Goal: Task Accomplishment & Management: Manage account settings

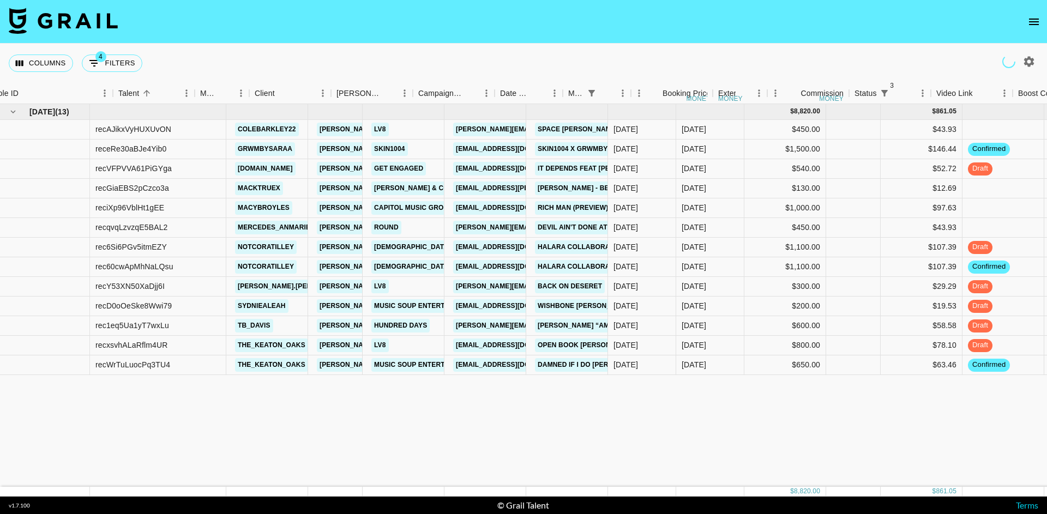
scroll to position [0, 113]
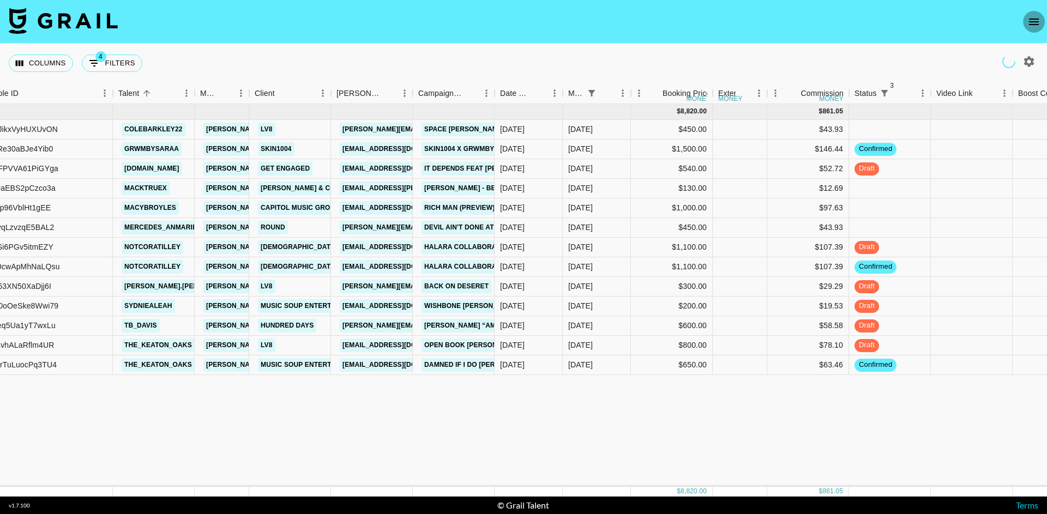
click at [1033, 14] on button "open drawer" at bounding box center [1034, 22] width 22 height 22
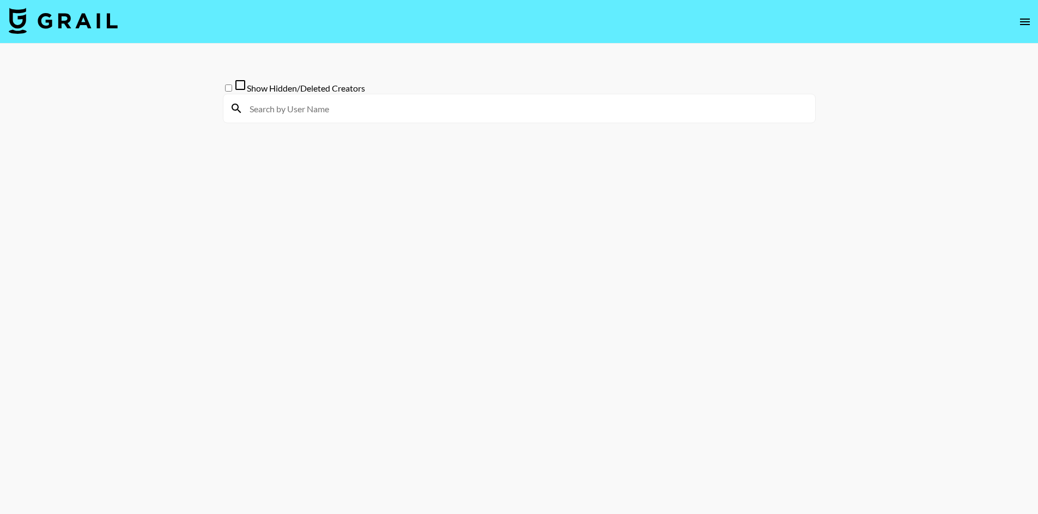
click at [374, 117] on input at bounding box center [526, 108] width 566 height 17
type input "a"
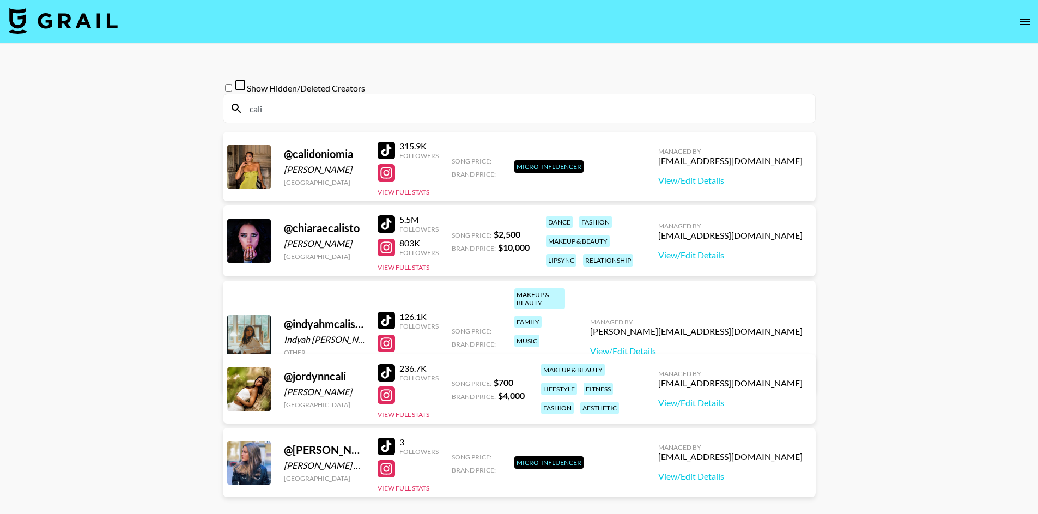
type input "cali"
click at [90, 25] on img at bounding box center [63, 21] width 109 height 26
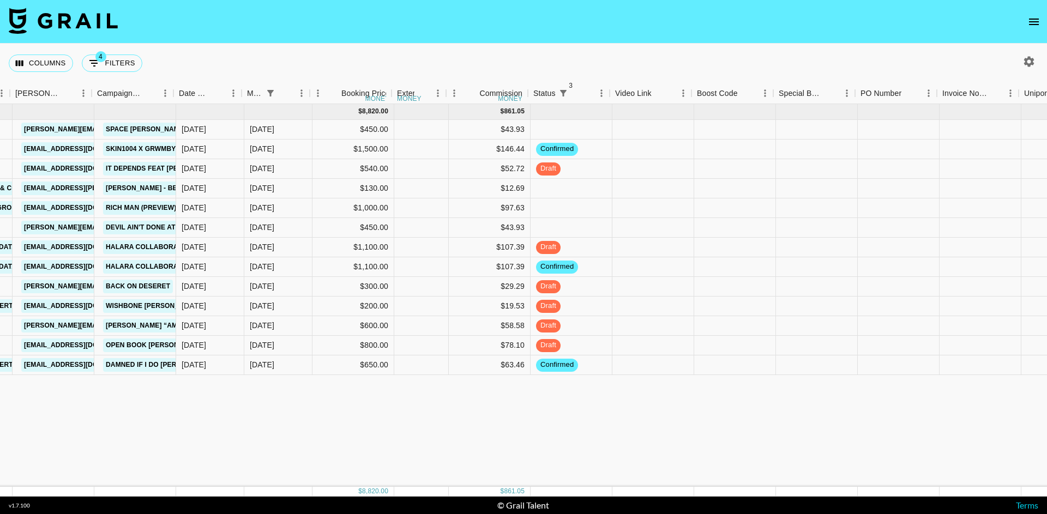
scroll to position [0, 425]
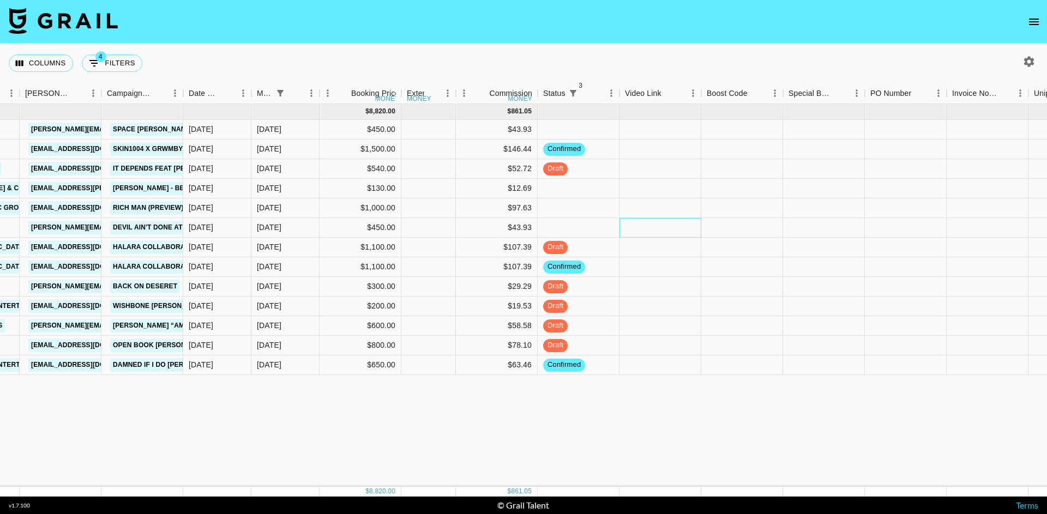
click at [641, 229] on div at bounding box center [660, 228] width 82 height 20
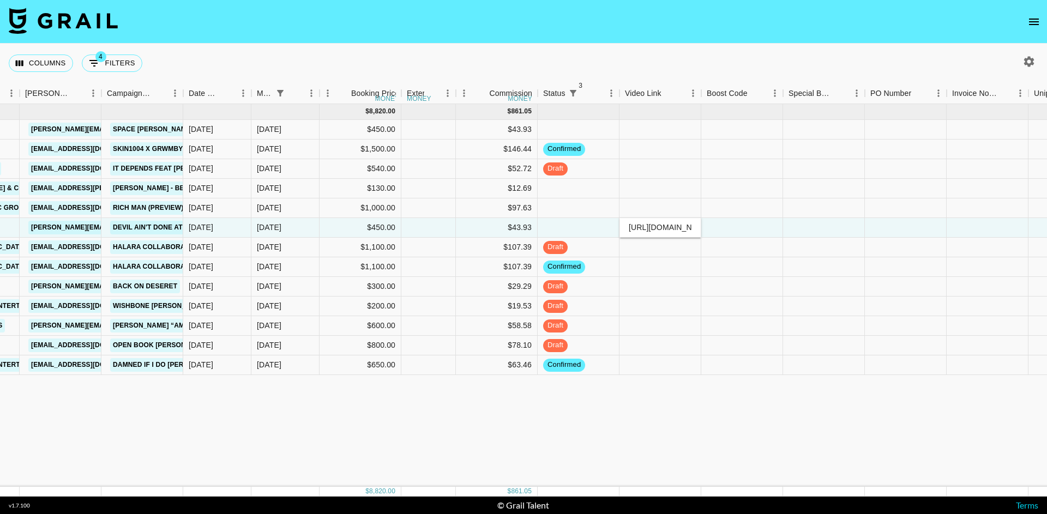
type input "[URL][DOMAIN_NAME]"
click at [710, 227] on div at bounding box center [742, 228] width 82 height 20
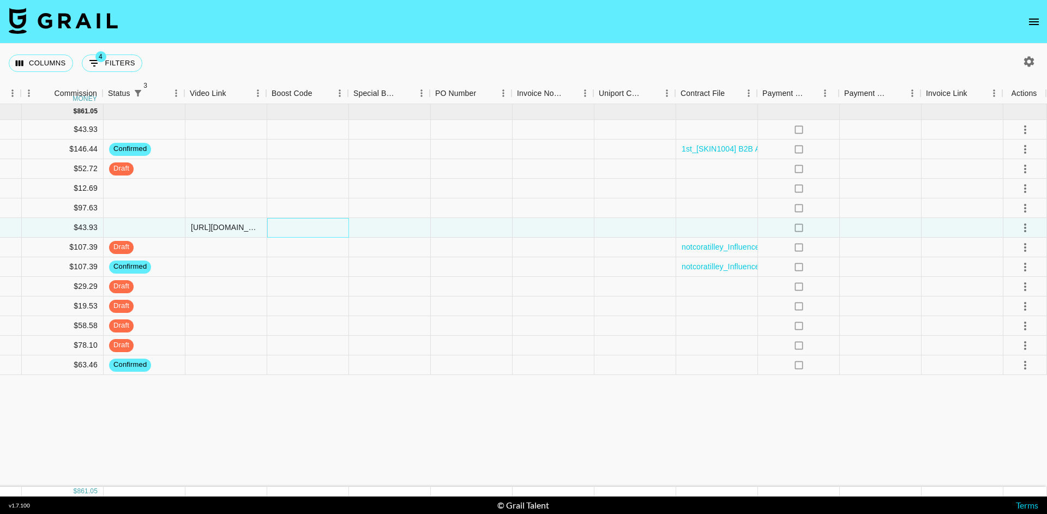
scroll to position [0, 859]
click at [1031, 223] on icon "select merge strategy" at bounding box center [1024, 227] width 13 height 13
click at [991, 334] on div "Approve" at bounding box center [1000, 329] width 33 height 13
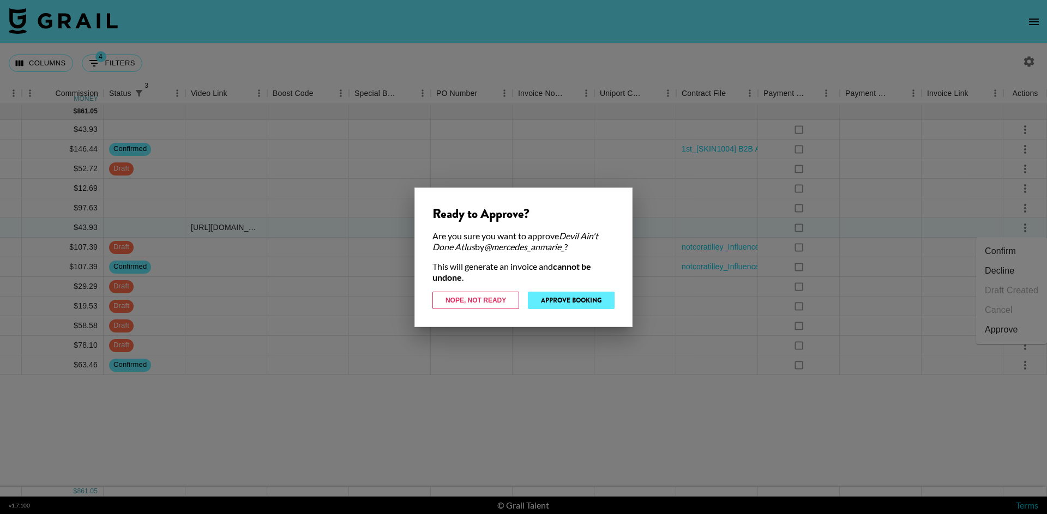
click at [554, 303] on button "Approve Booking" at bounding box center [571, 300] width 87 height 17
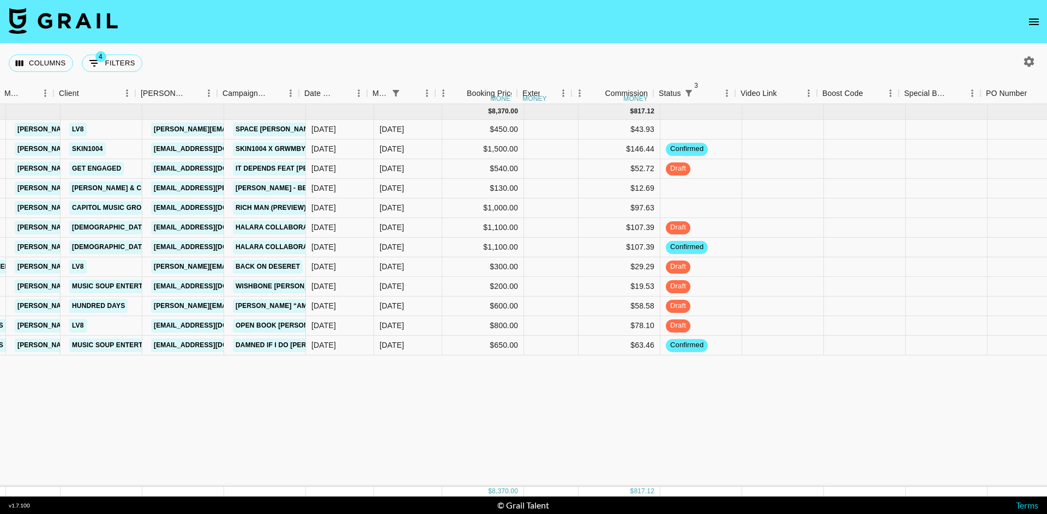
scroll to position [0, 309]
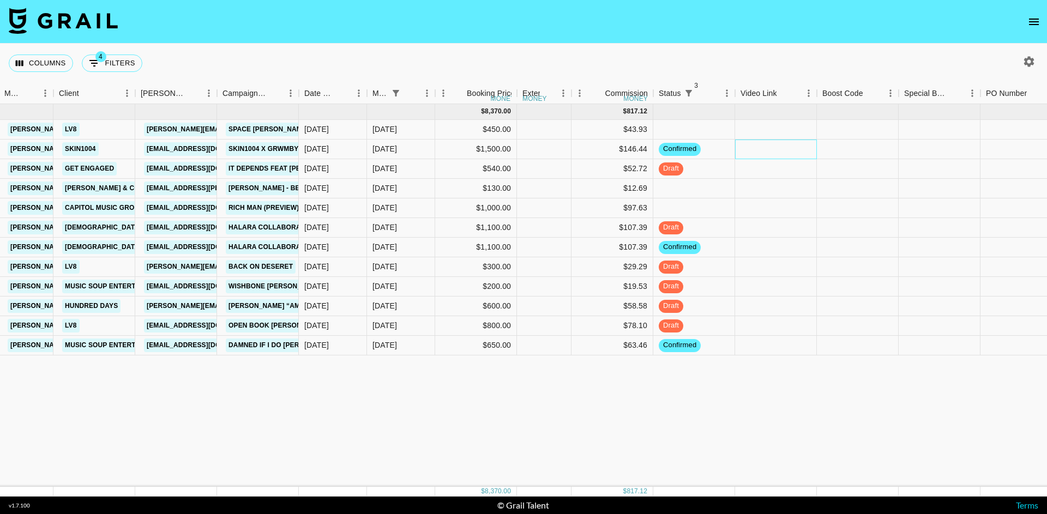
click at [745, 148] on div at bounding box center [776, 150] width 82 height 20
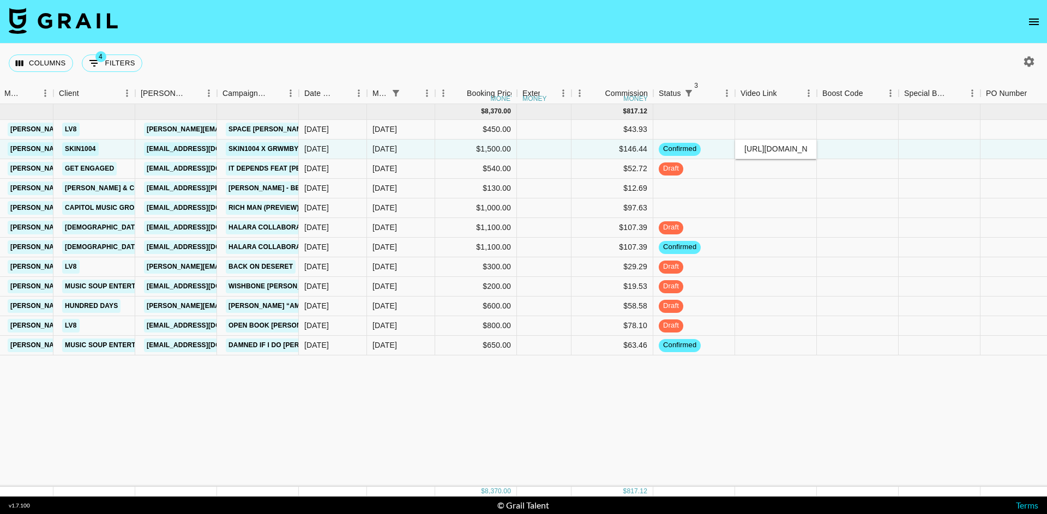
type input "[URL][DOMAIN_NAME]"
click at [844, 148] on div at bounding box center [858, 150] width 82 height 20
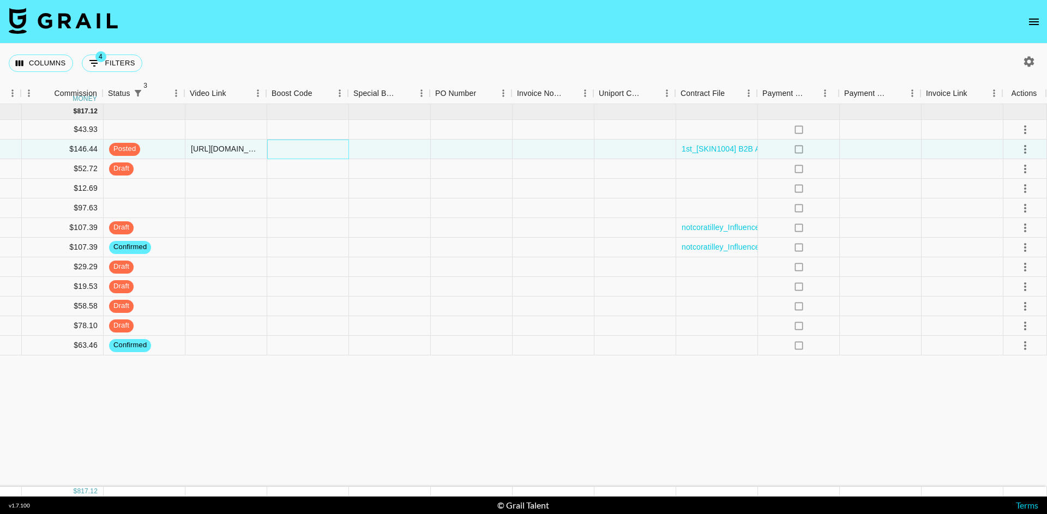
scroll to position [0, 859]
click at [1030, 146] on icon "select merge strategy" at bounding box center [1024, 149] width 13 height 13
click at [1008, 248] on div "Approve" at bounding box center [1000, 251] width 33 height 13
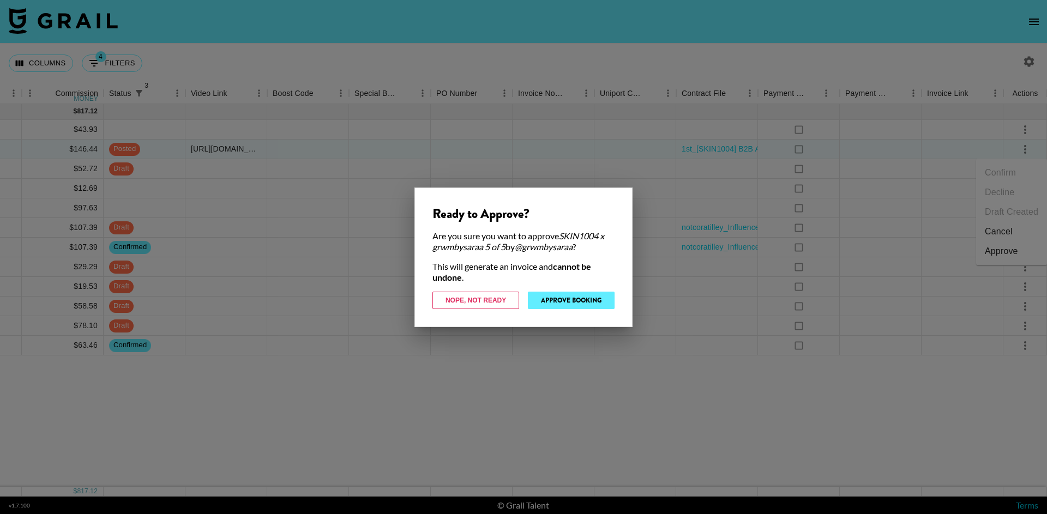
click at [572, 295] on button "Approve Booking" at bounding box center [571, 300] width 87 height 17
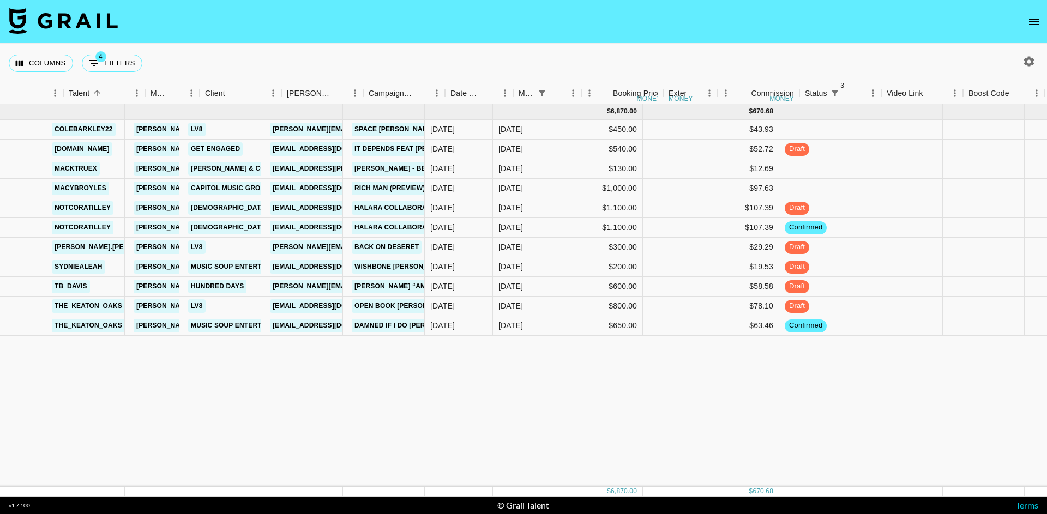
scroll to position [0, 116]
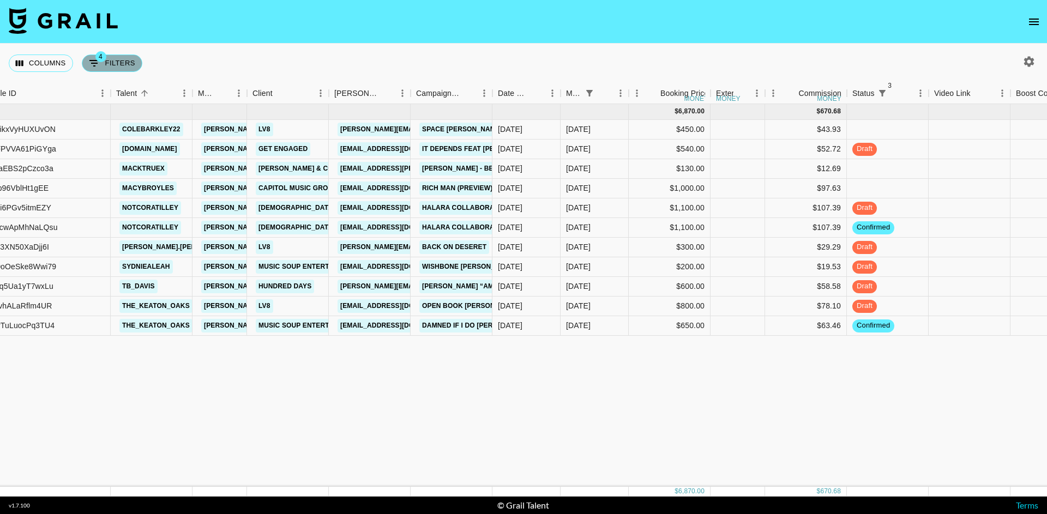
click at [125, 58] on button "4 Filters" at bounding box center [112, 63] width 61 height 17
select select "status"
select select "not"
select select "cancelled"
select select "status"
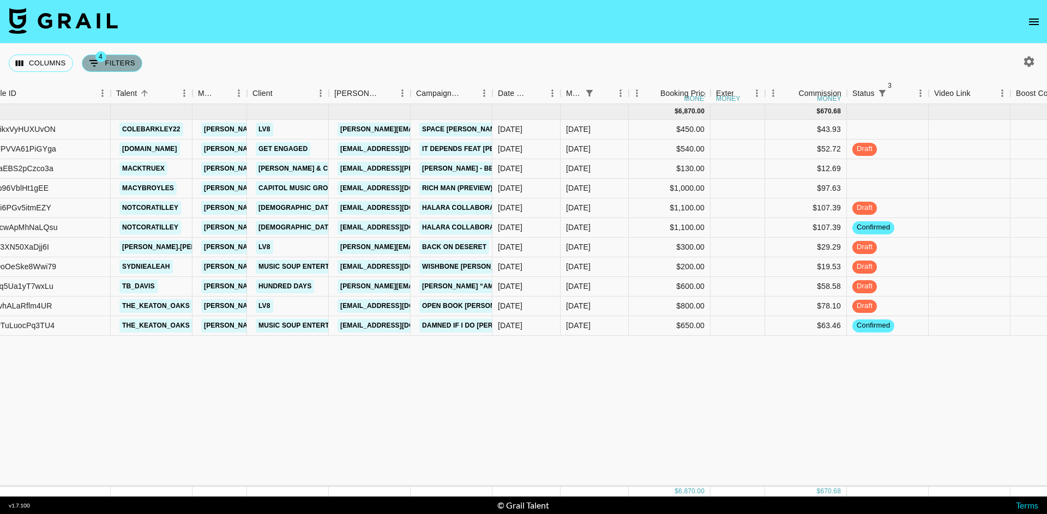
select select "not"
select select "declined"
select select "status"
select select "not"
select select "approved"
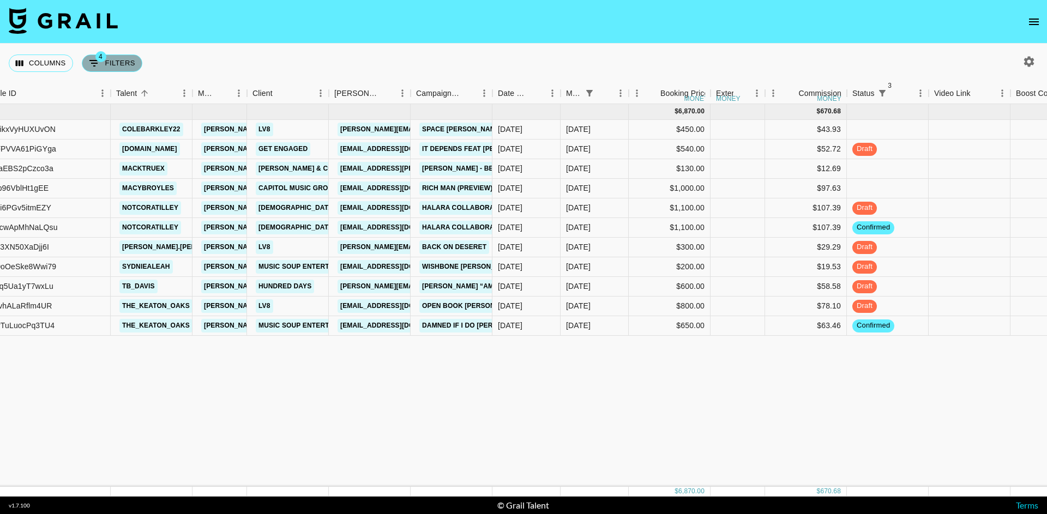
select select "monthDue2"
select select "[DATE]"
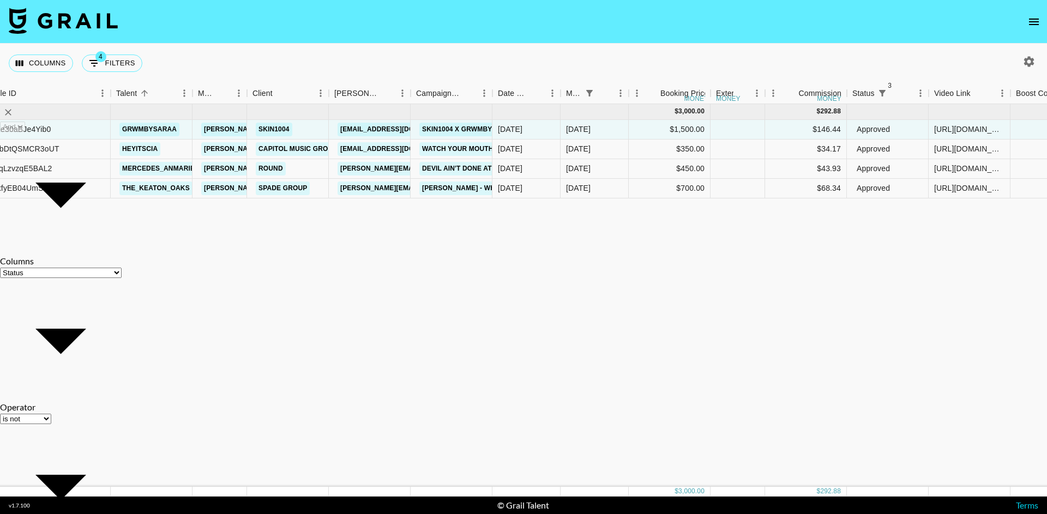
select select "not"
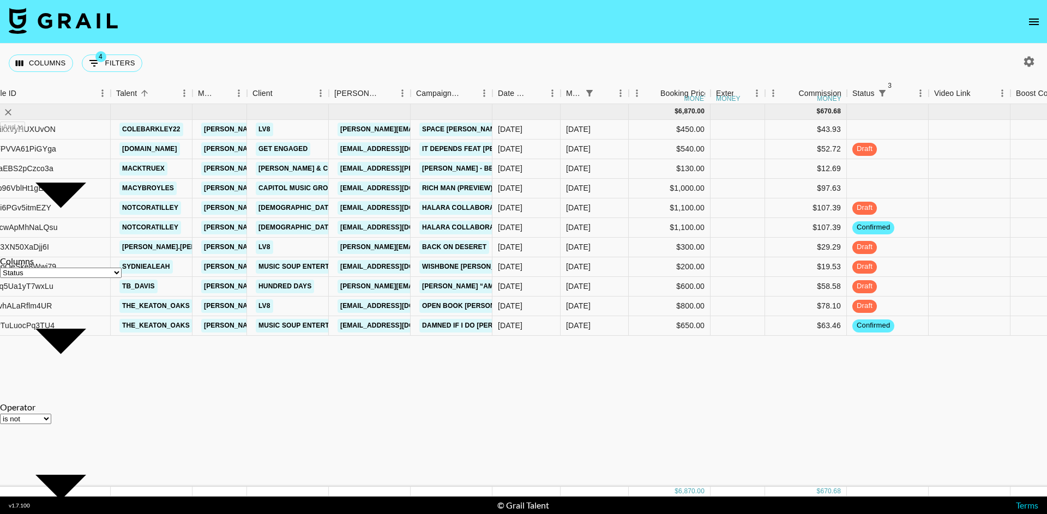
click at [301, 26] on nav at bounding box center [523, 22] width 1047 height 44
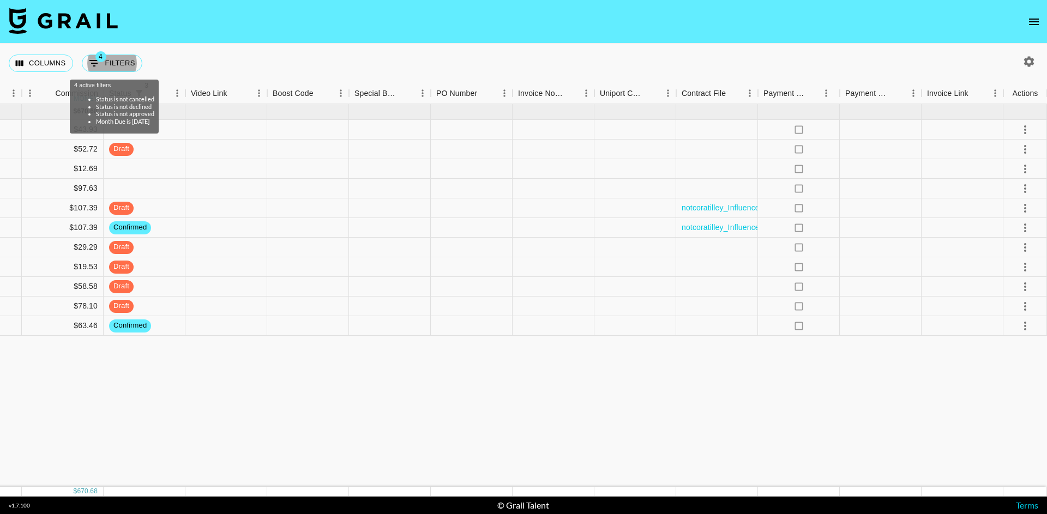
scroll to position [0, 859]
click at [1021, 189] on icon "select merge strategy" at bounding box center [1024, 188] width 13 height 13
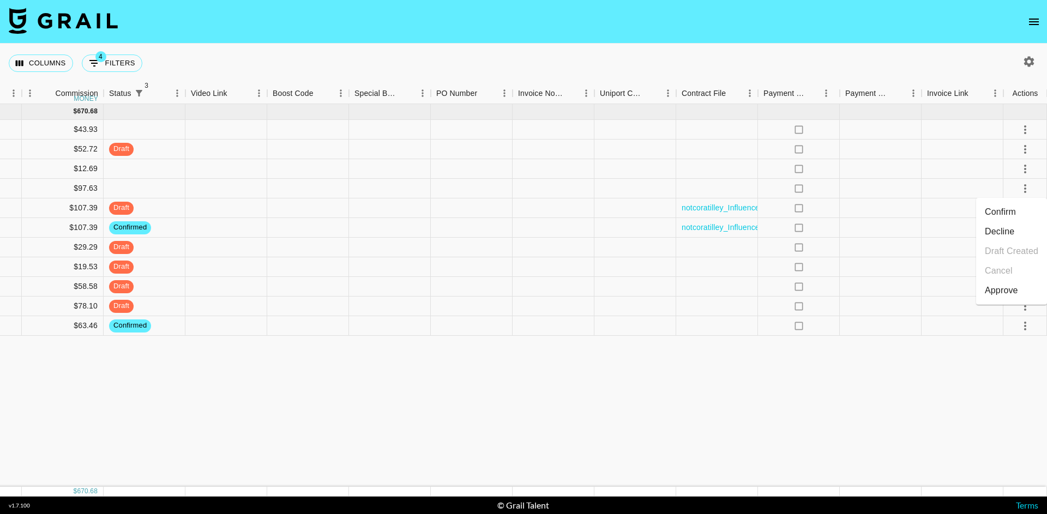
click at [1006, 229] on li "Decline" at bounding box center [1011, 232] width 71 height 20
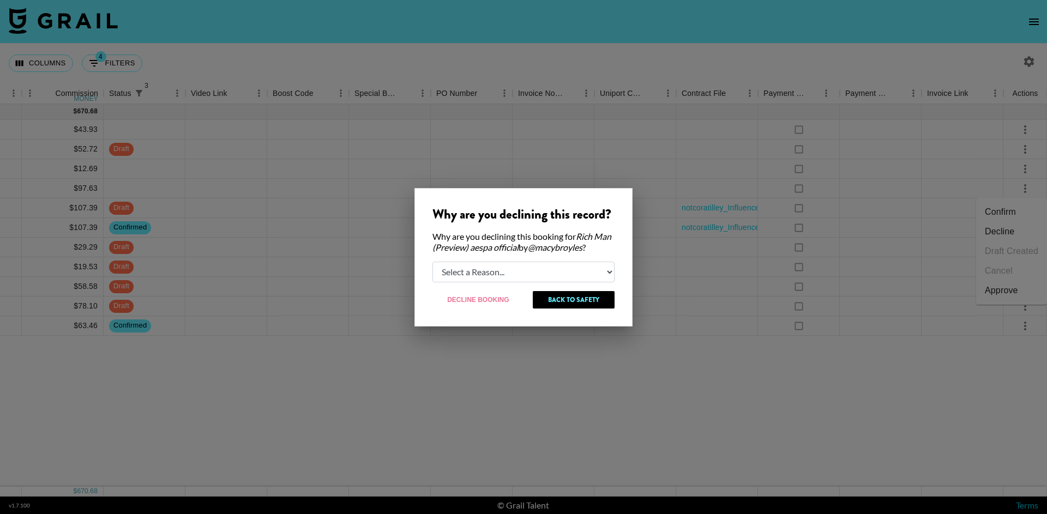
select select "creator_decline"
click at [491, 300] on button "Decline Booking" at bounding box center [478, 299] width 92 height 17
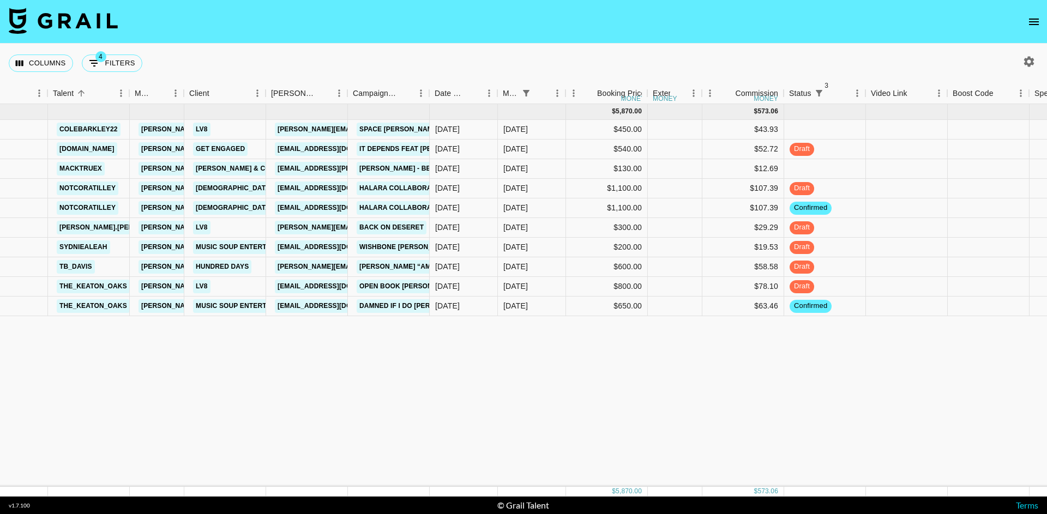
scroll to position [0, 178]
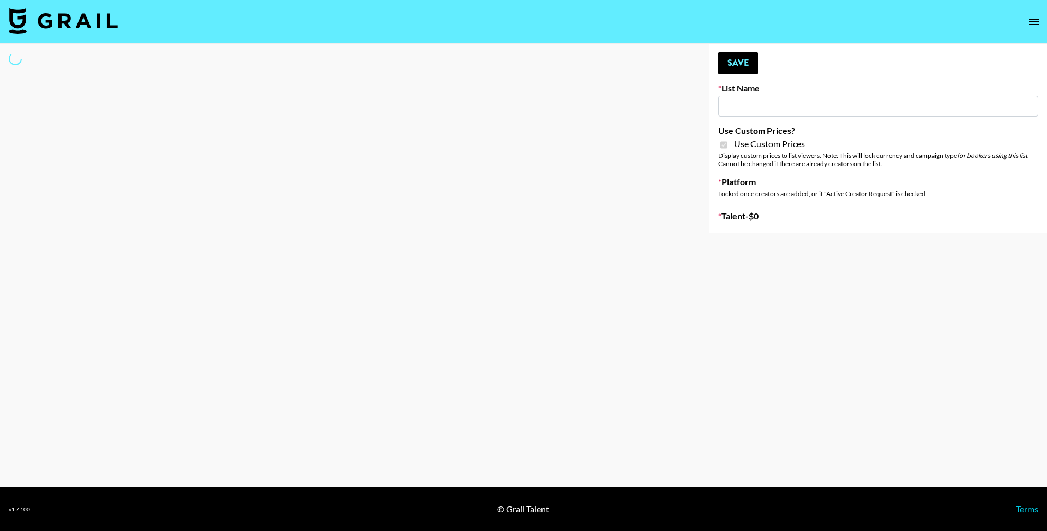
type input "FaceApp - 3rd Sept"
checkbox input "true"
select select "Brand"
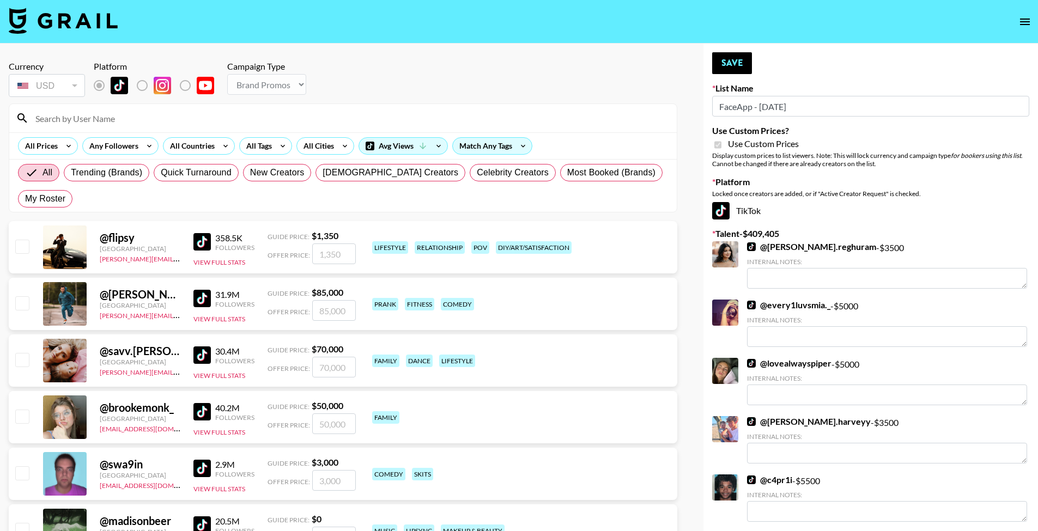
click at [229, 118] on input at bounding box center [350, 118] width 642 height 17
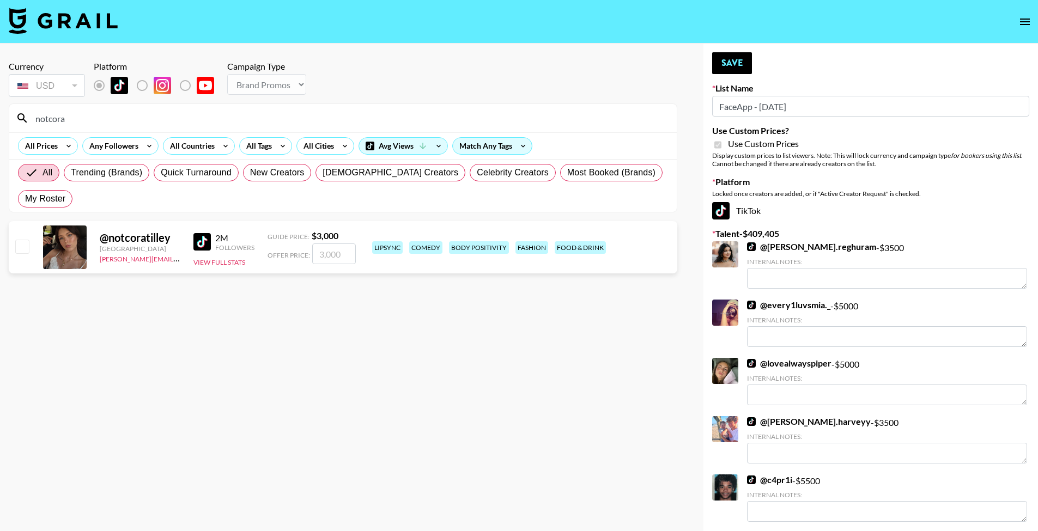
type input "notcora"
click at [334, 244] on input "number" at bounding box center [334, 254] width 44 height 21
checkbox input "true"
type input "1"
checkbox input "false"
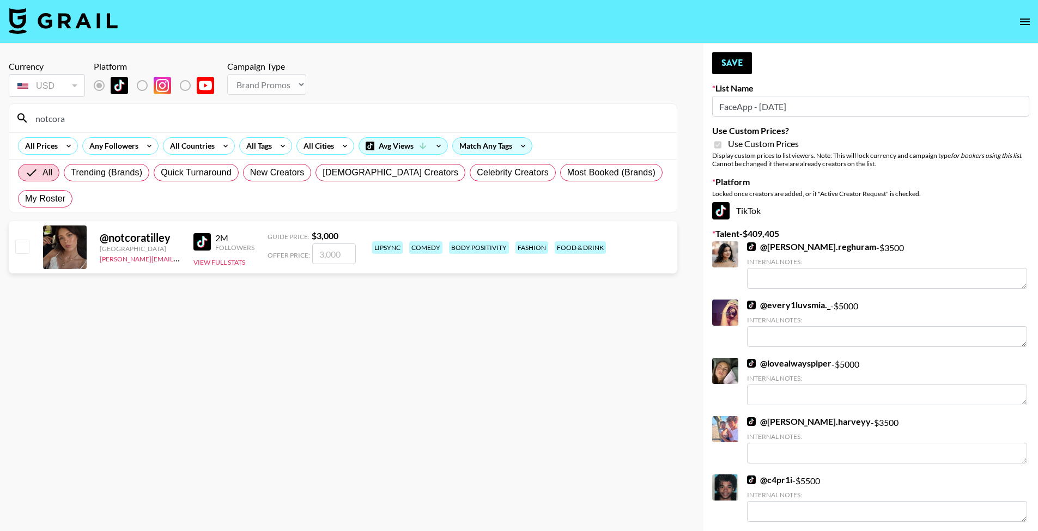
checkbox input "true"
type input "2000"
